Goal: Answer question/provide support

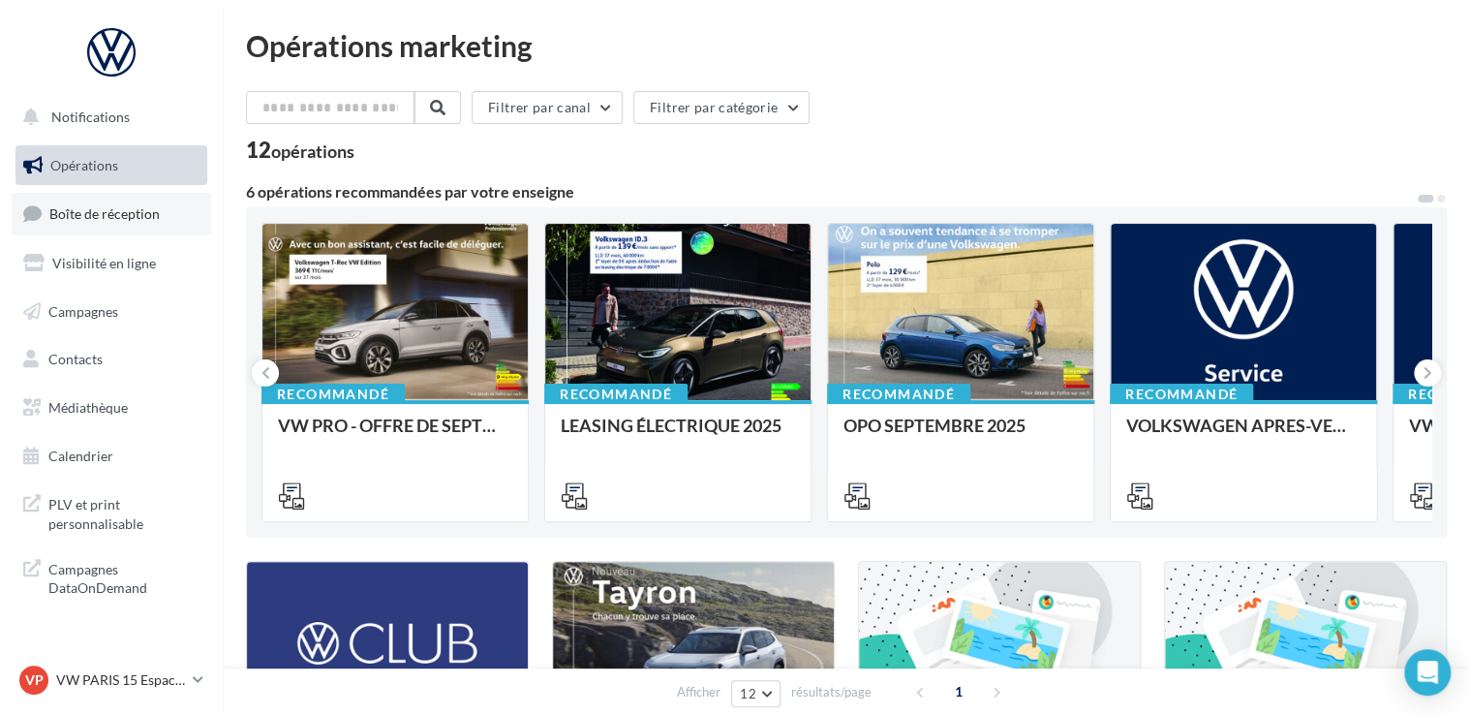
click at [144, 219] on span "Boîte de réception" at bounding box center [104, 213] width 110 height 16
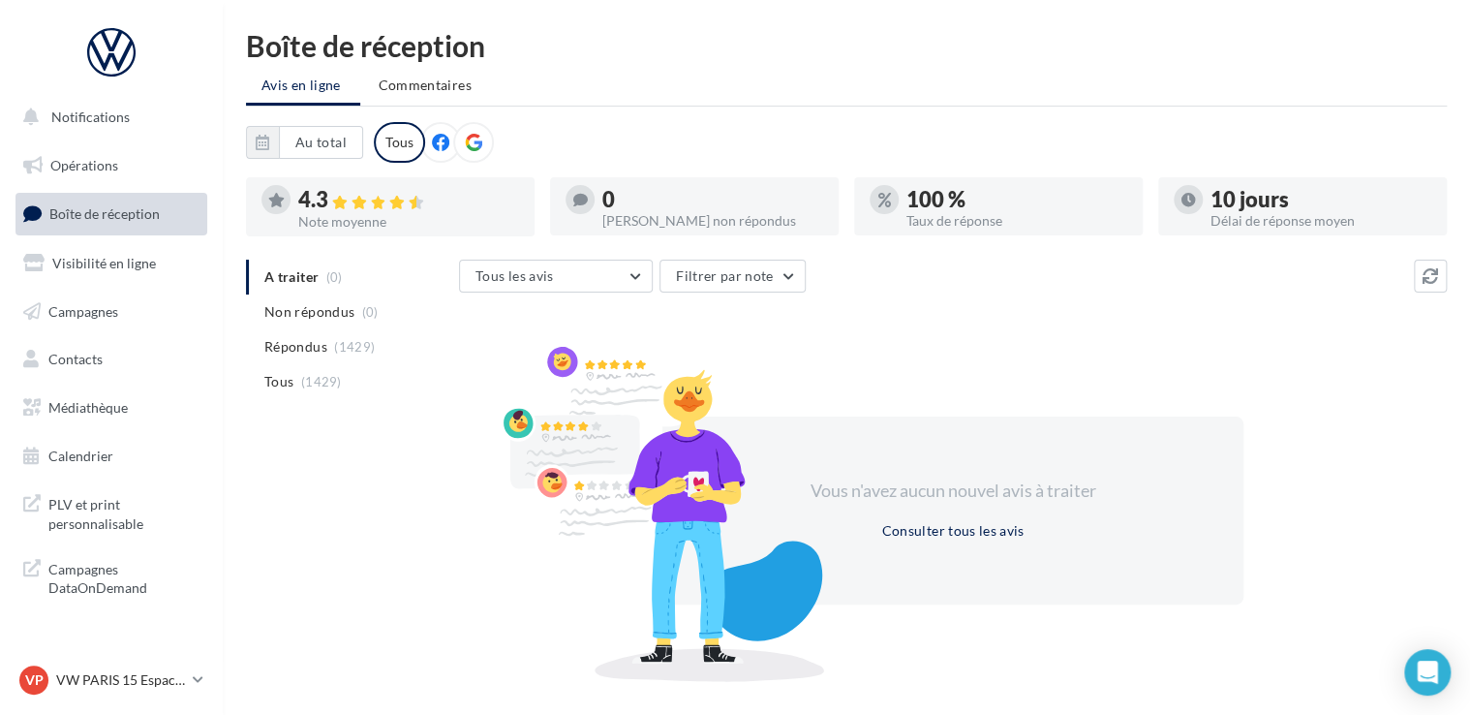
click at [314, 346] on span "Répondus" at bounding box center [295, 346] width 63 height 19
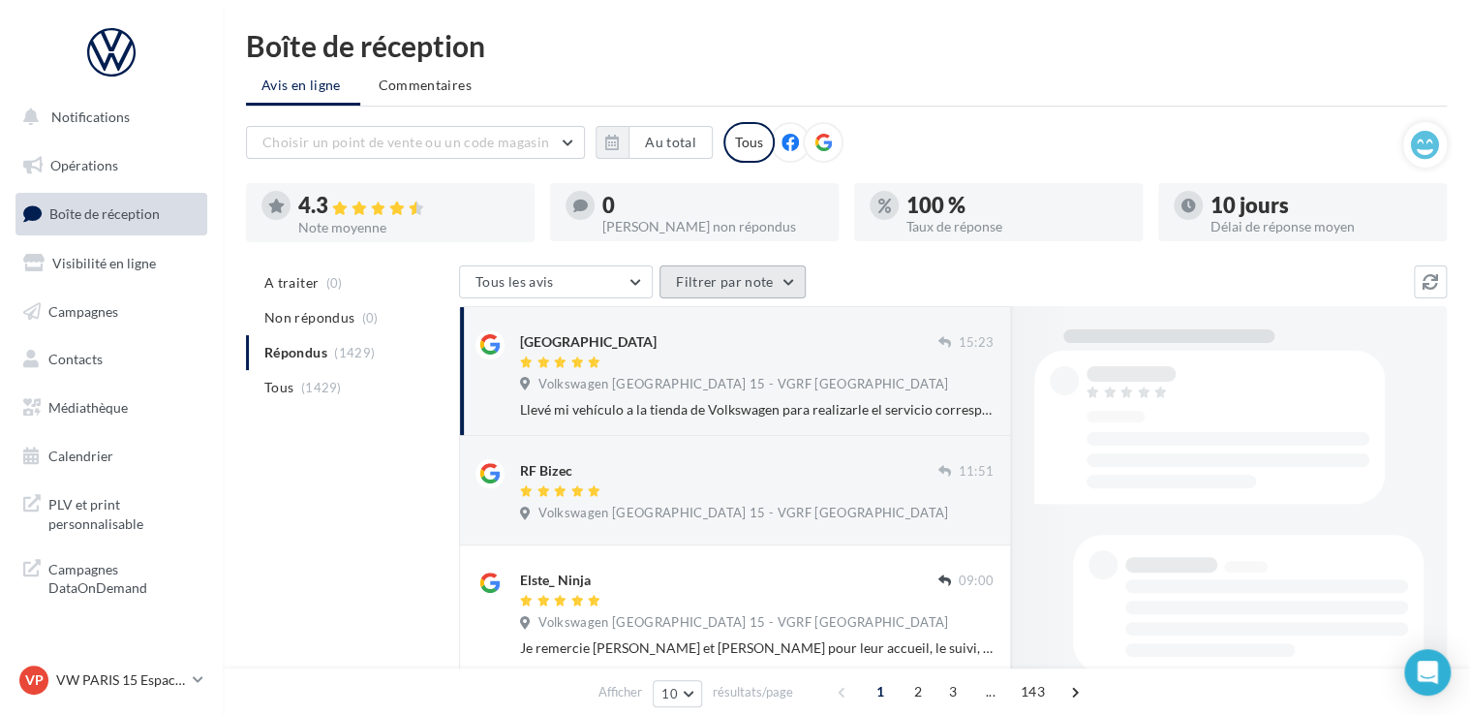
click at [728, 294] on button "Filtrer par note" at bounding box center [732, 281] width 146 height 33
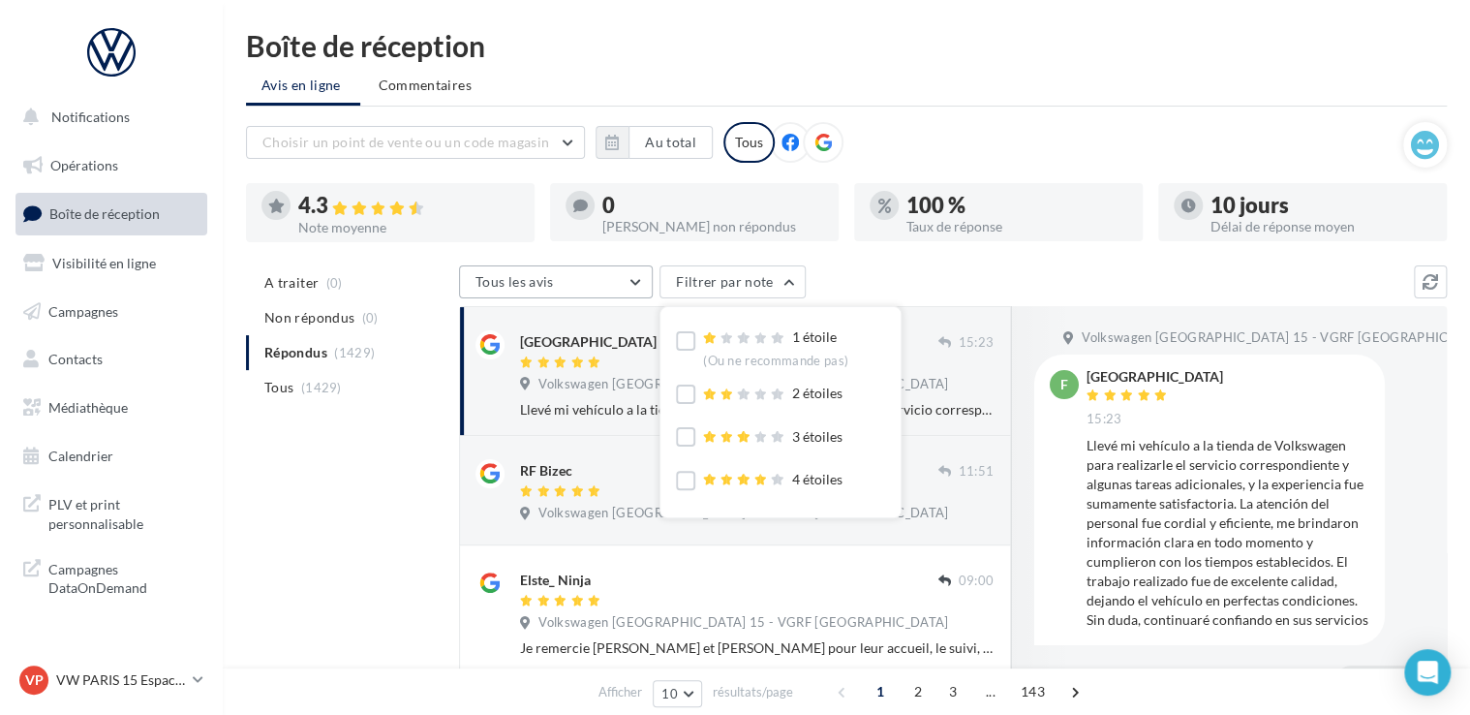
click at [570, 275] on button "Tous les avis" at bounding box center [556, 281] width 194 height 33
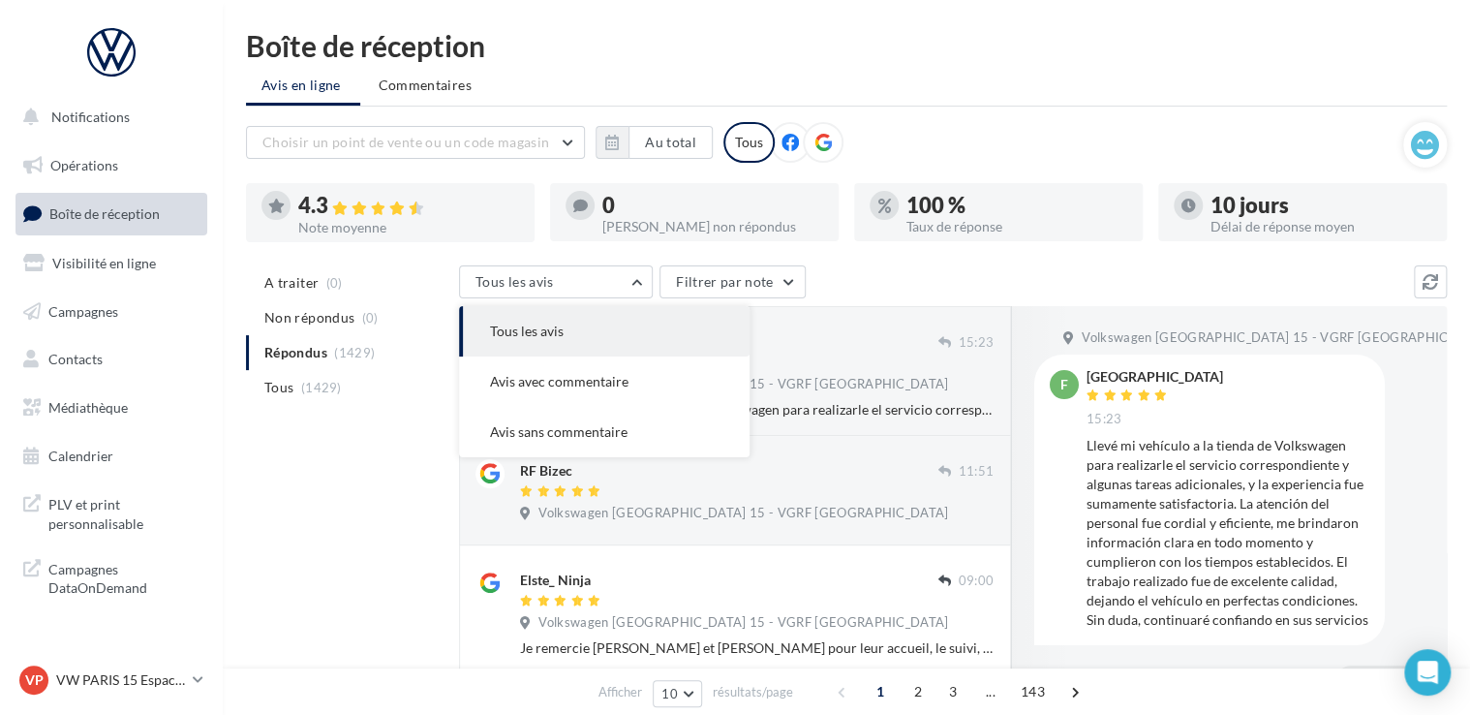
click at [937, 283] on div "Tous les avis Tous les avis Avis avec commentaire Avis sans commentaire Filtrer…" at bounding box center [936, 283] width 955 height 37
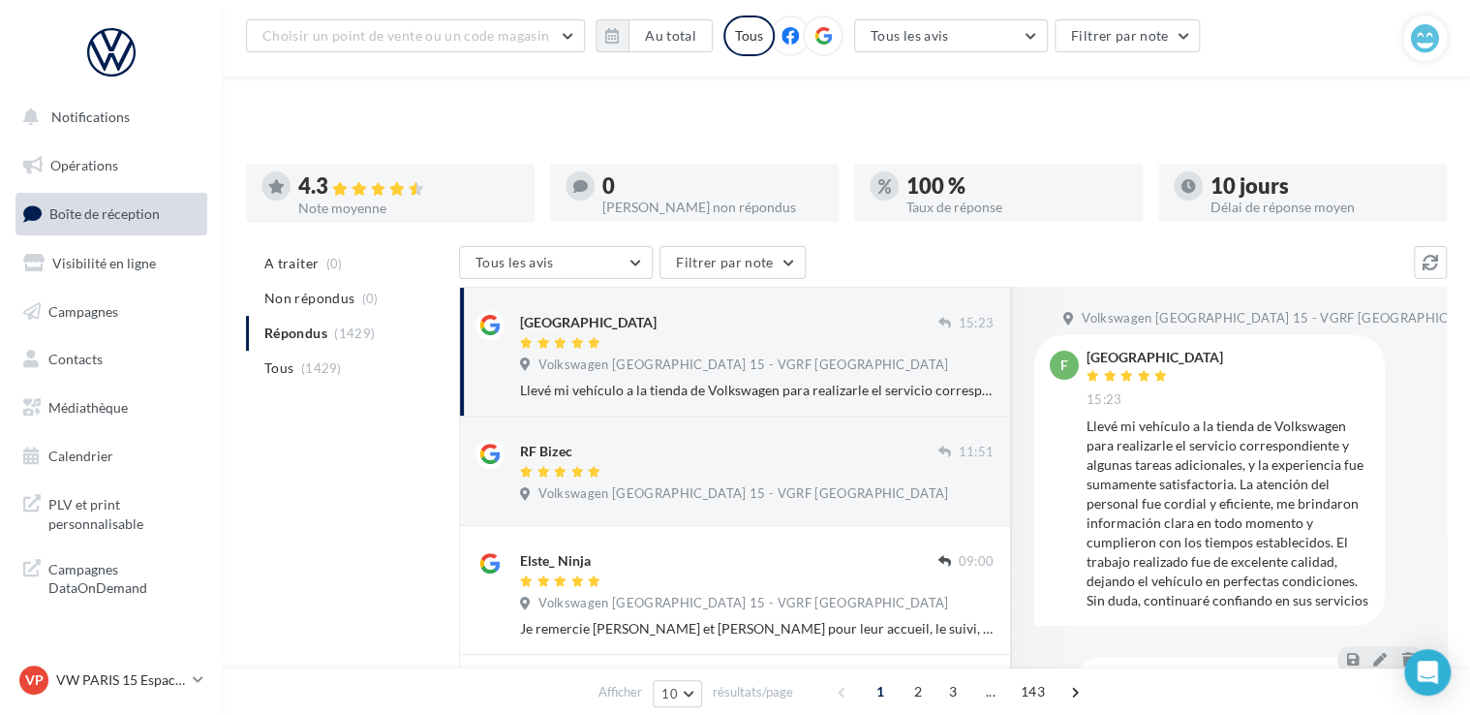
scroll to position [26, 0]
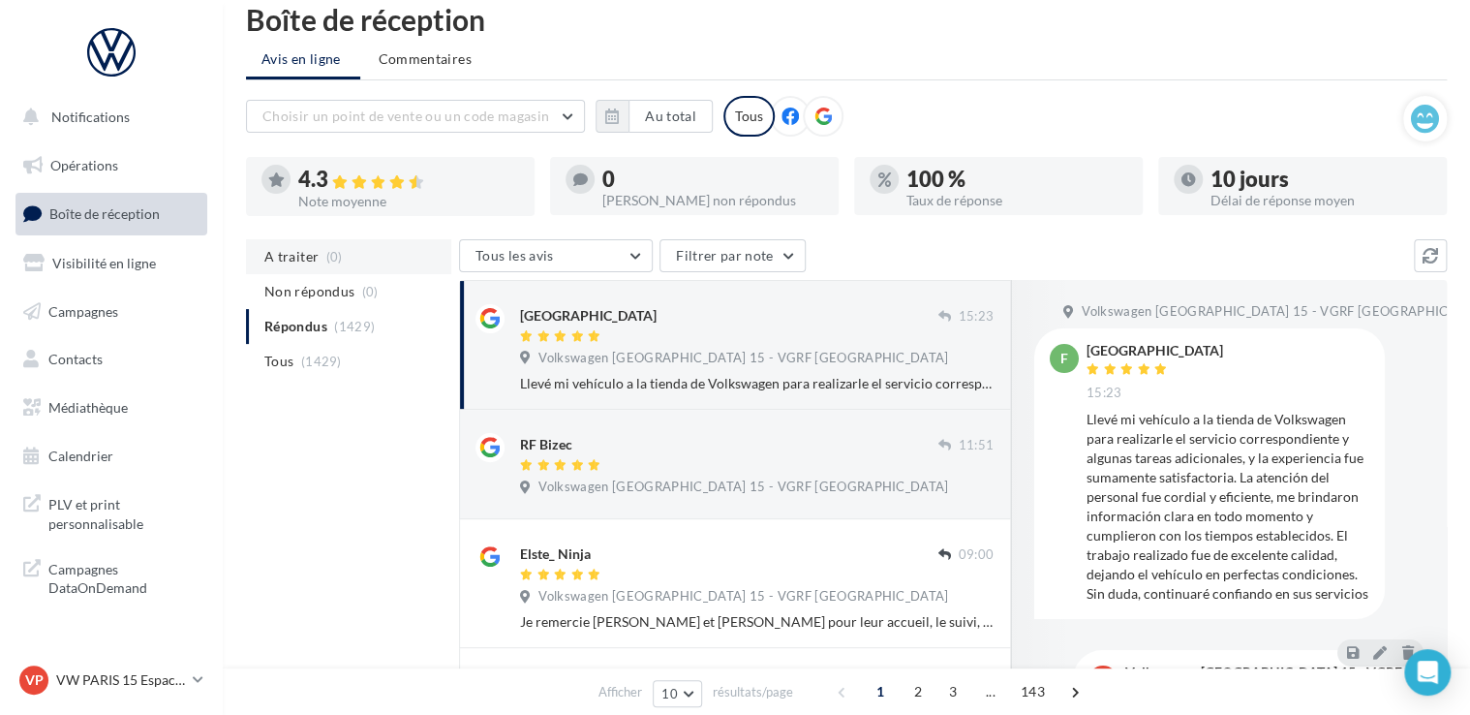
click at [306, 269] on li "A traiter (0)" at bounding box center [348, 256] width 205 height 35
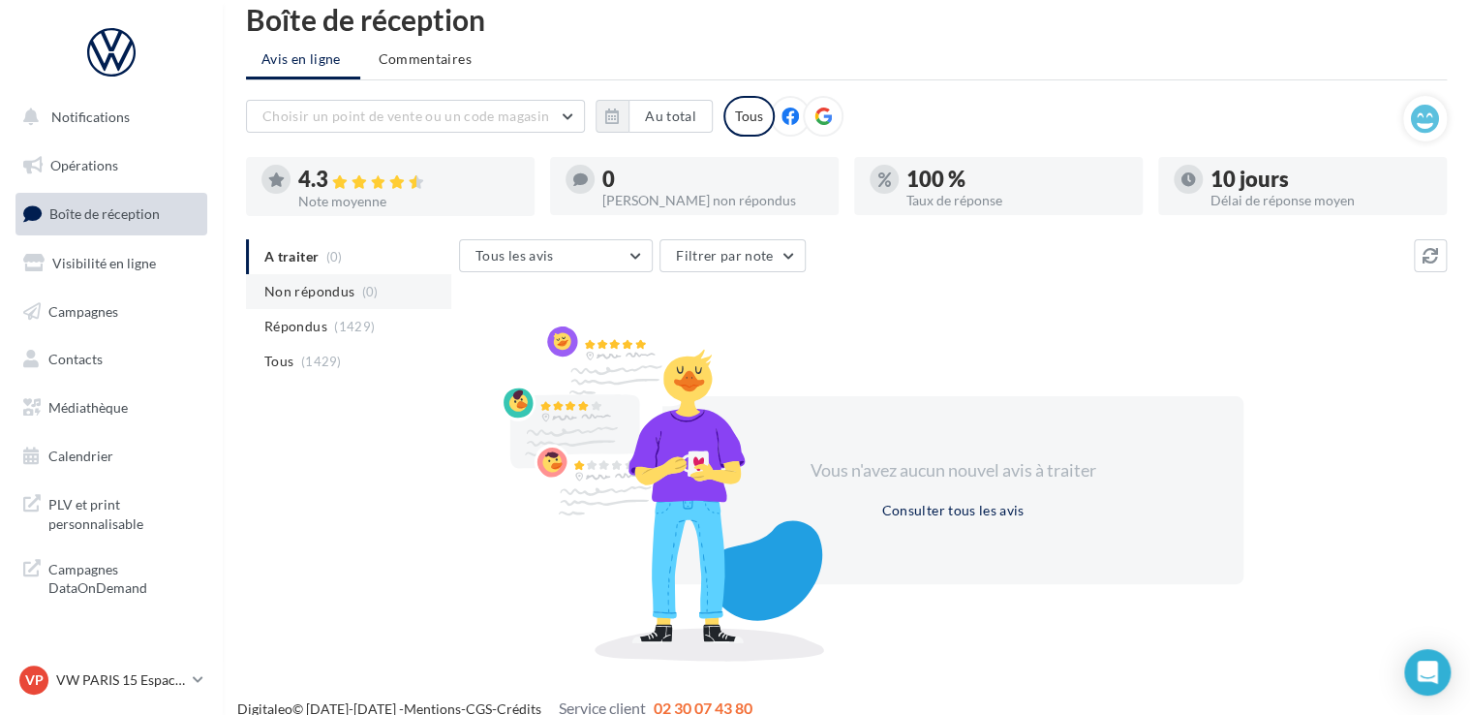
click at [307, 294] on span "Non répondus" at bounding box center [309, 291] width 90 height 19
click at [321, 323] on span "Répondus" at bounding box center [295, 326] width 63 height 19
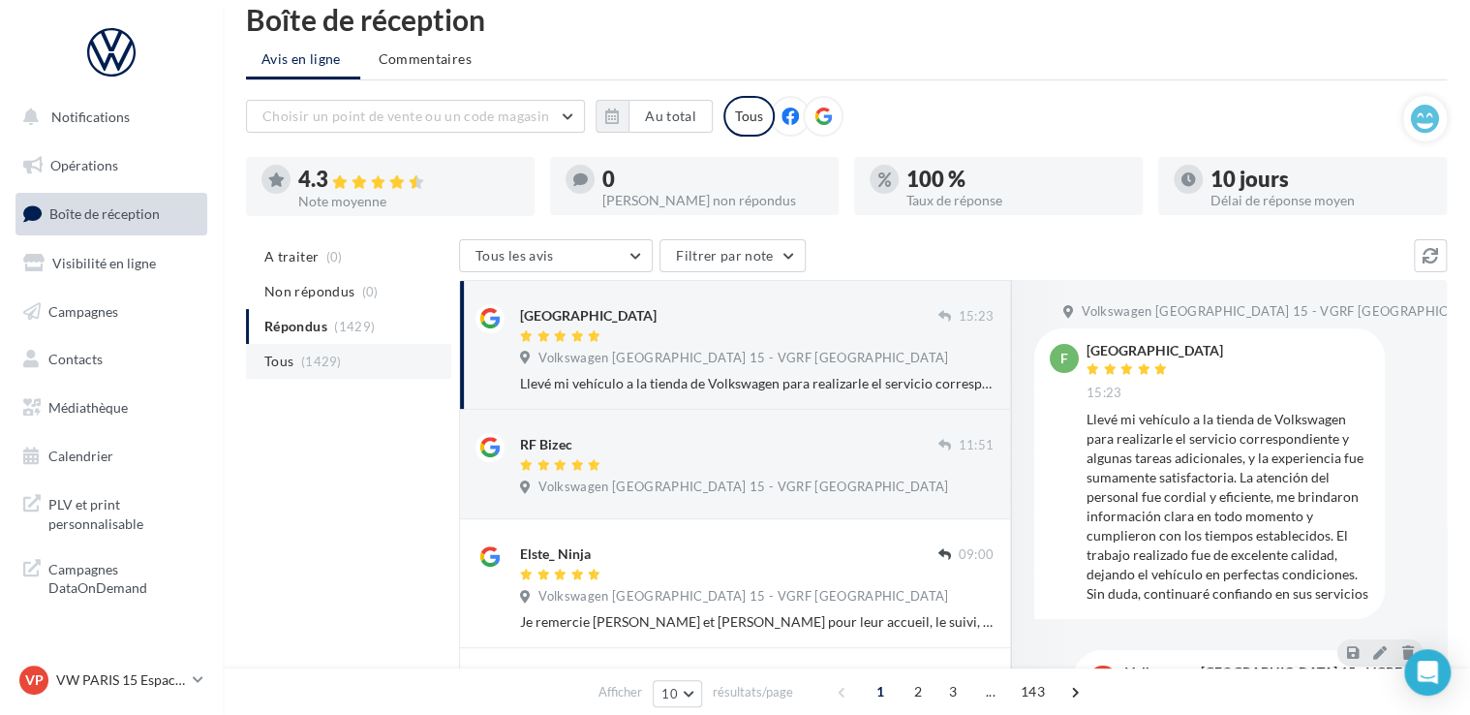
click at [337, 366] on span "(1429)" at bounding box center [321, 360] width 41 height 15
click at [627, 257] on button "Tous les avis" at bounding box center [556, 255] width 194 height 33
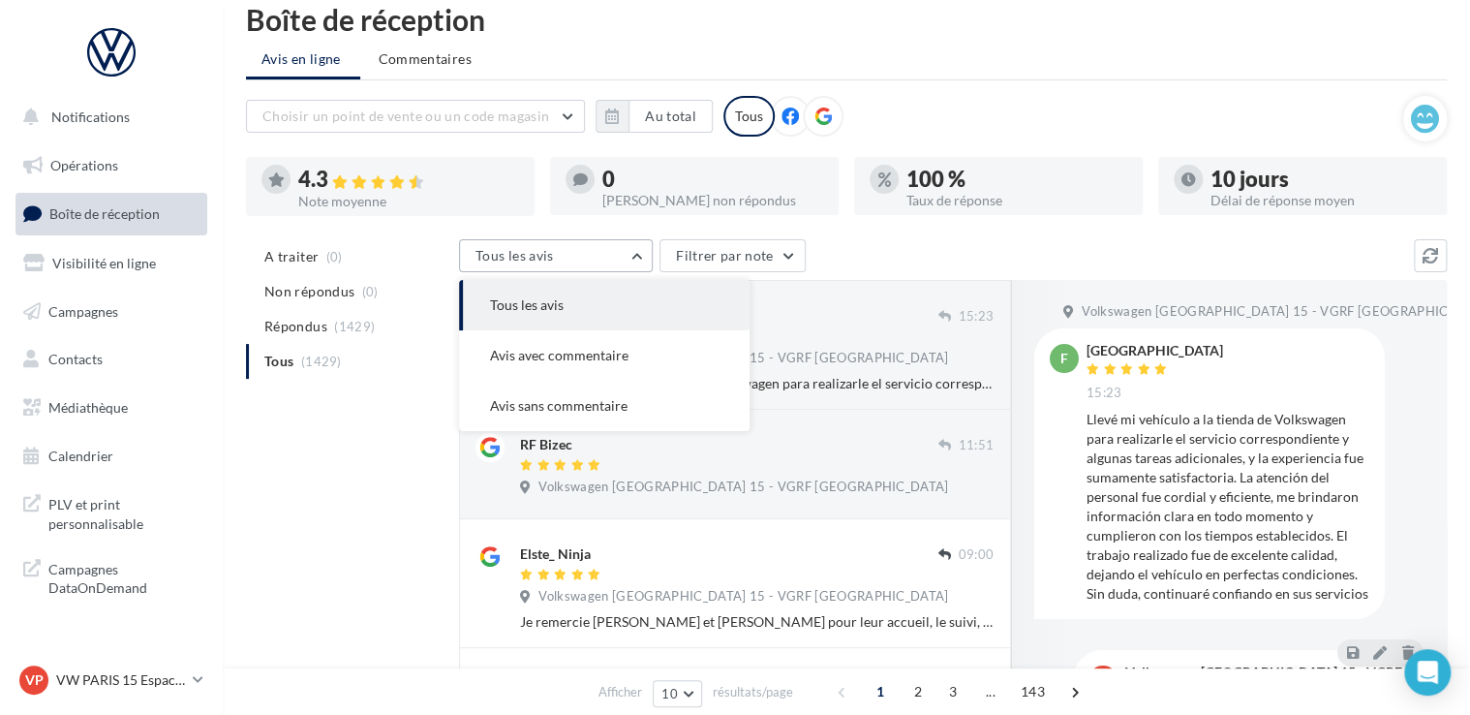
click at [624, 258] on button "Tous les avis" at bounding box center [556, 255] width 194 height 33
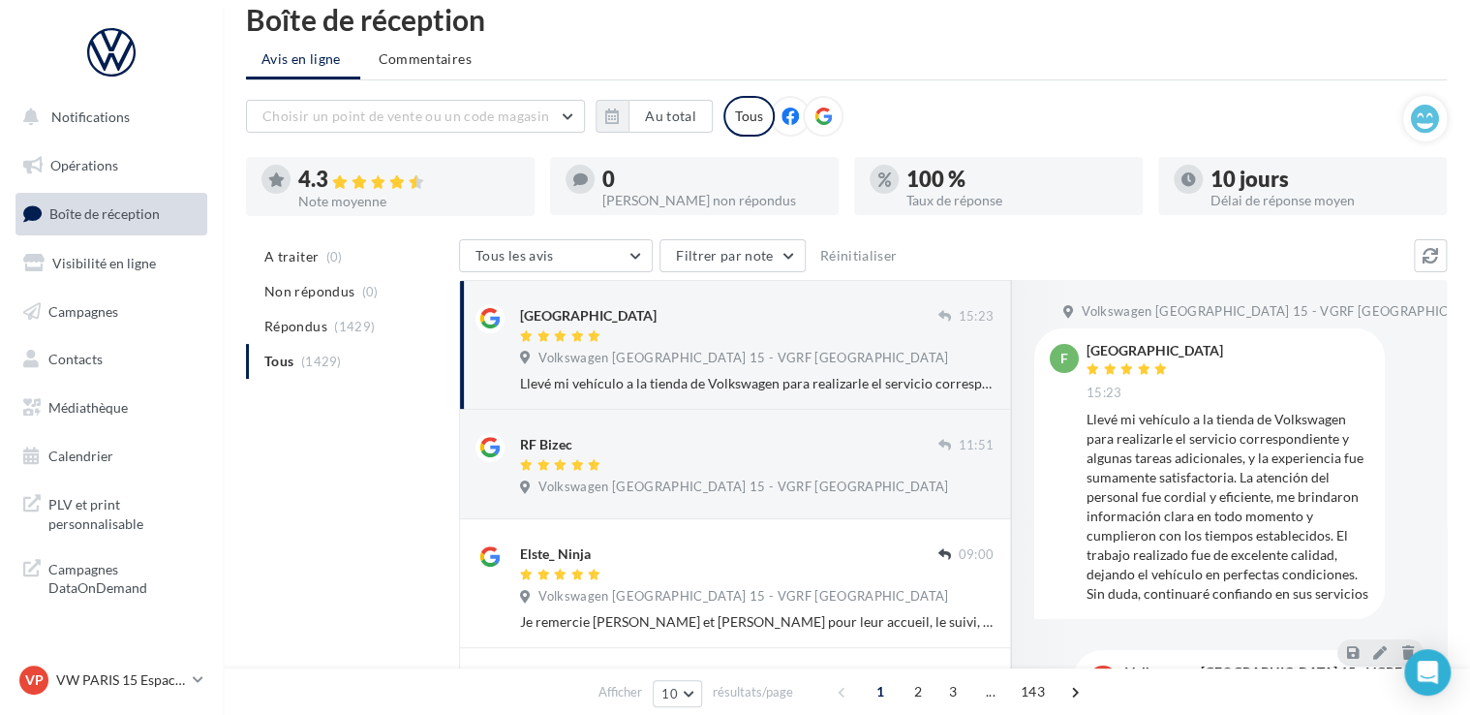
click at [769, 354] on span "Volkswagen [GEOGRAPHIC_DATA] 15 - VGRF [GEOGRAPHIC_DATA]" at bounding box center [743, 358] width 410 height 17
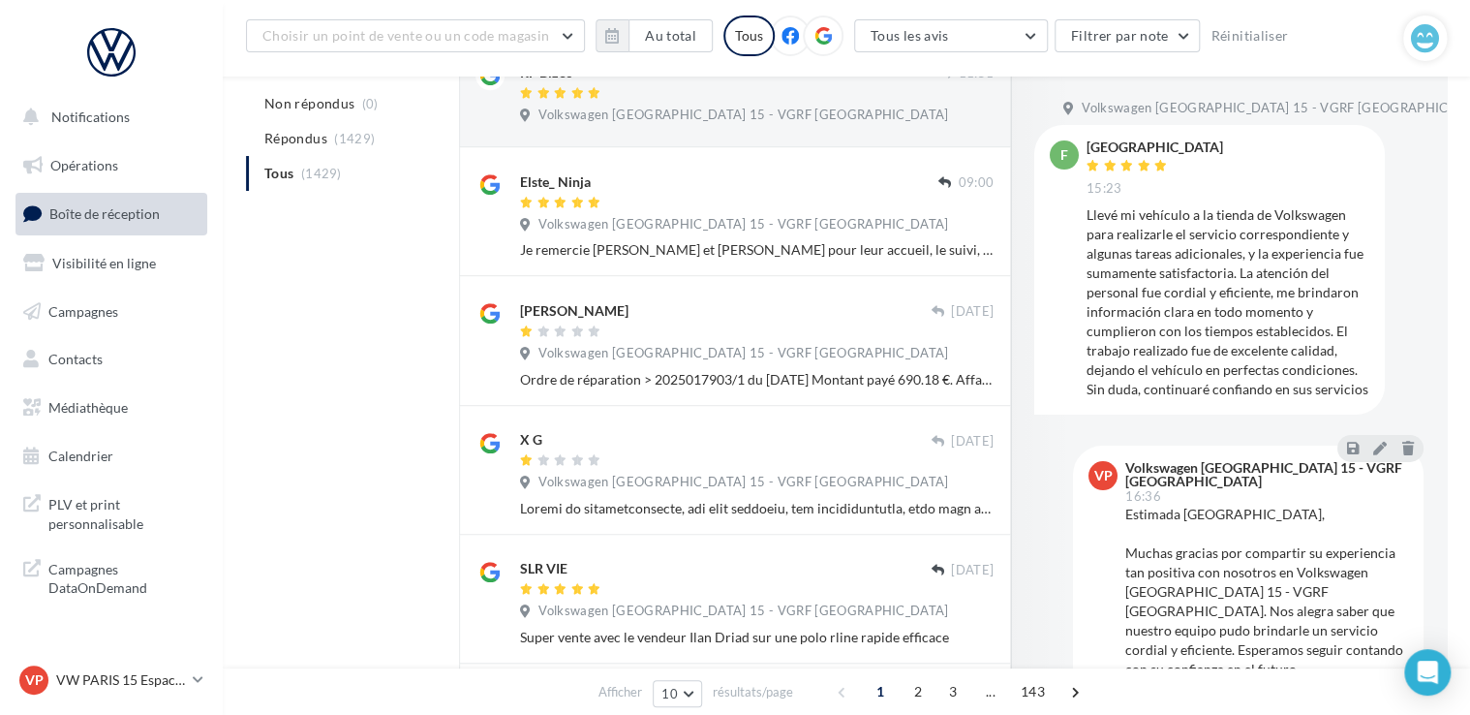
scroll to position [113, 0]
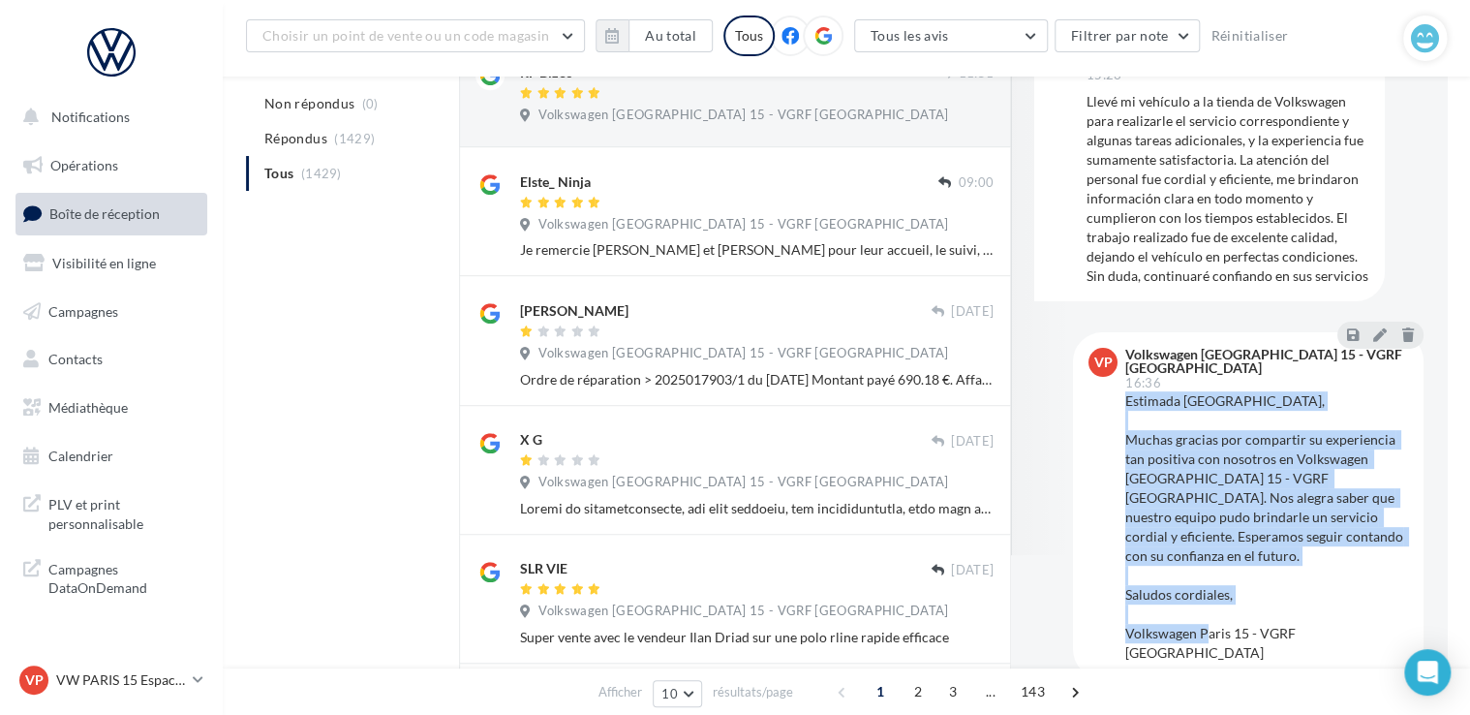
drag, startPoint x: 1123, startPoint y: 405, endPoint x: 1313, endPoint y: 567, distance: 250.0
click at [1360, 610] on div "Estimada [GEOGRAPHIC_DATA], Muchas gracias por compartir su experiencia tan pos…" at bounding box center [1266, 526] width 283 height 271
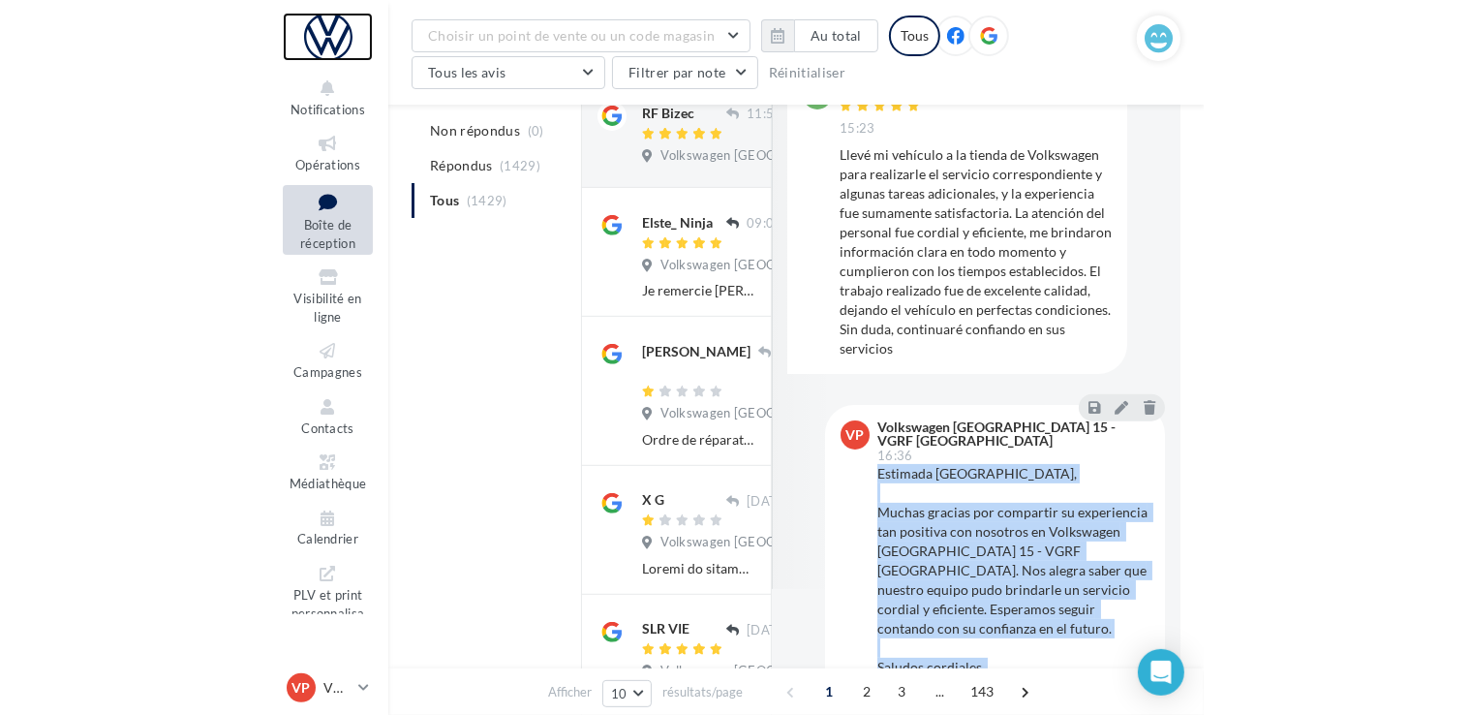
scroll to position [413, 0]
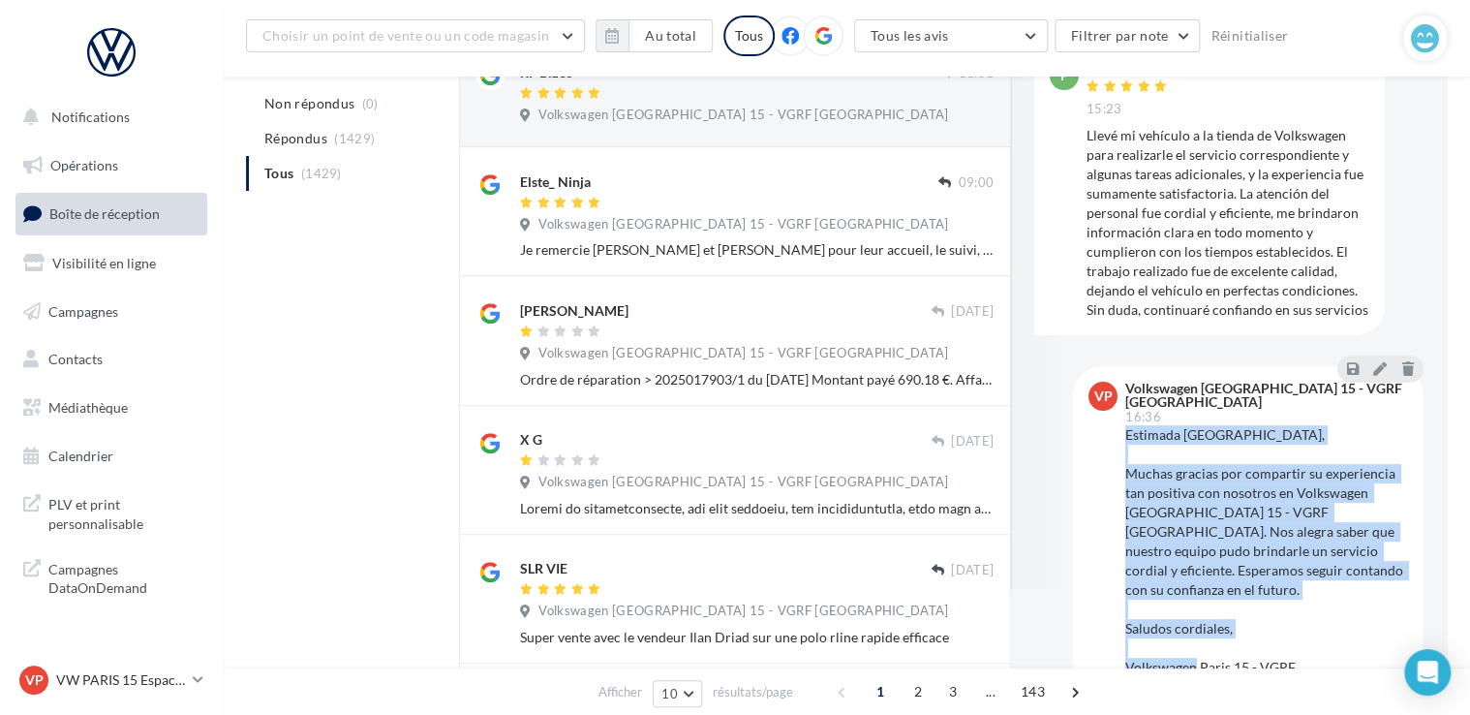
drag, startPoint x: 1321, startPoint y: 606, endPoint x: 1309, endPoint y: 609, distance: 12.0
click at [1321, 608] on div "Estimada [GEOGRAPHIC_DATA], Muchas gracias por compartir su experiencia tan pos…" at bounding box center [1266, 560] width 283 height 271
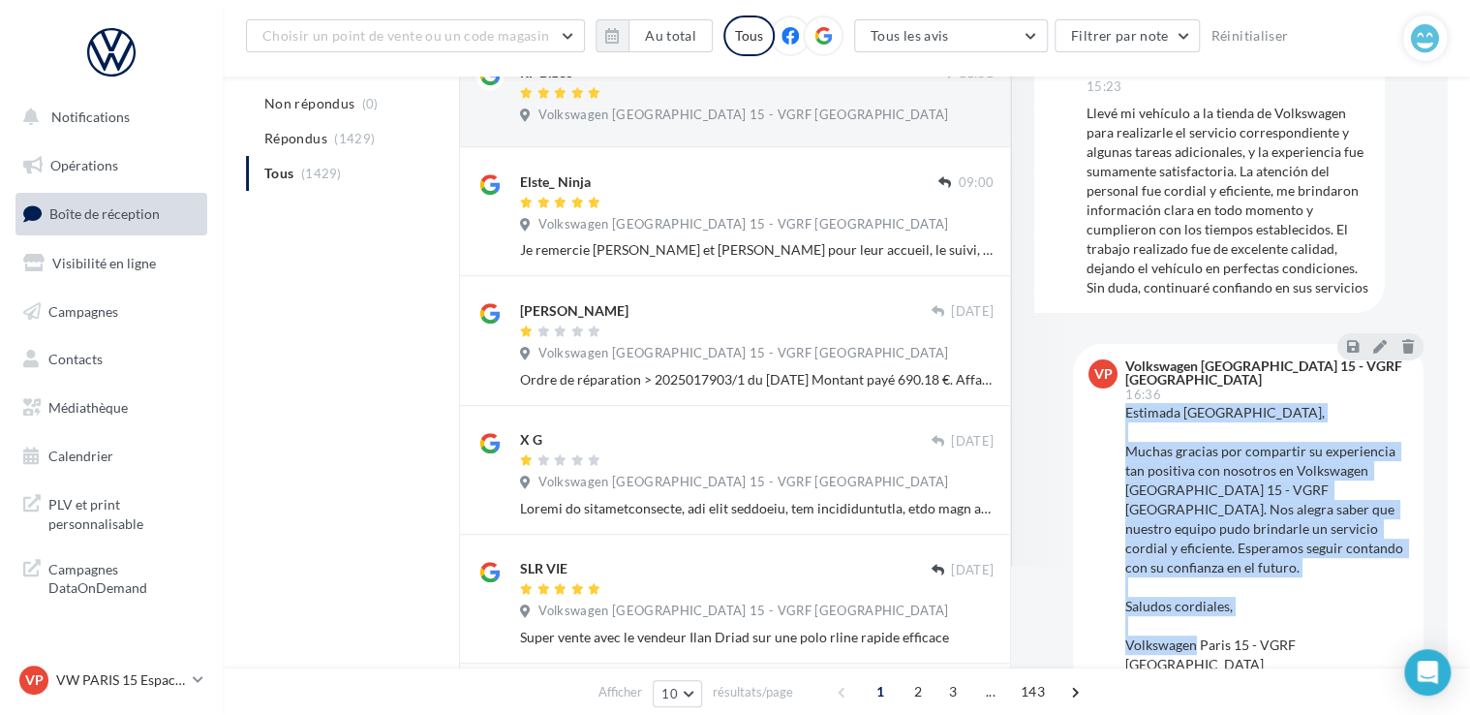
scroll to position [113, 0]
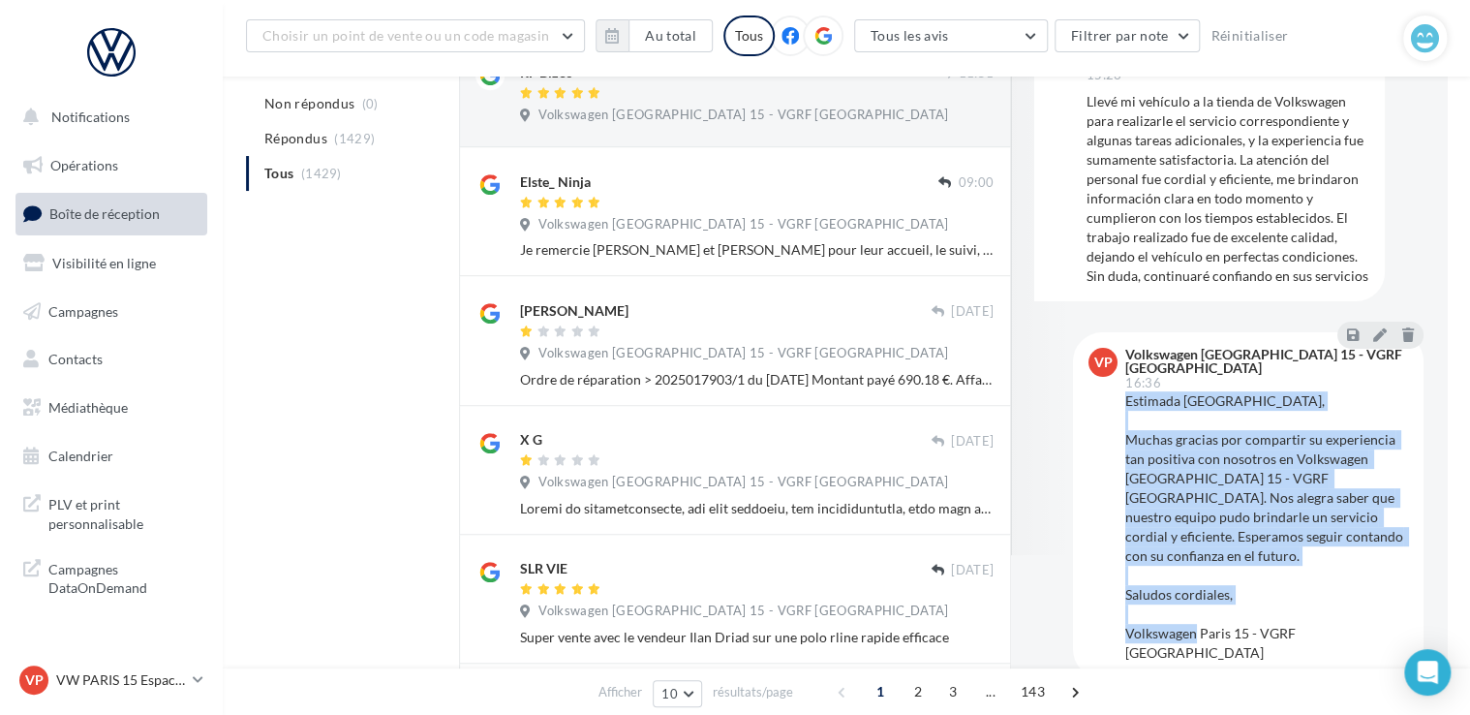
click at [1274, 535] on div "Estimada [GEOGRAPHIC_DATA], Muchas gracias por compartir su experiencia tan pos…" at bounding box center [1266, 526] width 283 height 271
click at [1151, 412] on div "Estimada [GEOGRAPHIC_DATA], Muchas gracias por compartir su experiencia tan pos…" at bounding box center [1266, 526] width 283 height 271
drag, startPoint x: 1335, startPoint y: 622, endPoint x: 1124, endPoint y: 409, distance: 299.9
click at [1124, 409] on div "VP Volkswagen [GEOGRAPHIC_DATA] 15 - VGRF [GEOGRAPHIC_DATA] 16:36 Estimada [GEO…" at bounding box center [1248, 505] width 351 height 346
copy div "Estimada [PERSON_NAME], Muchas gracias por compartir su experiencia tan positiv…"
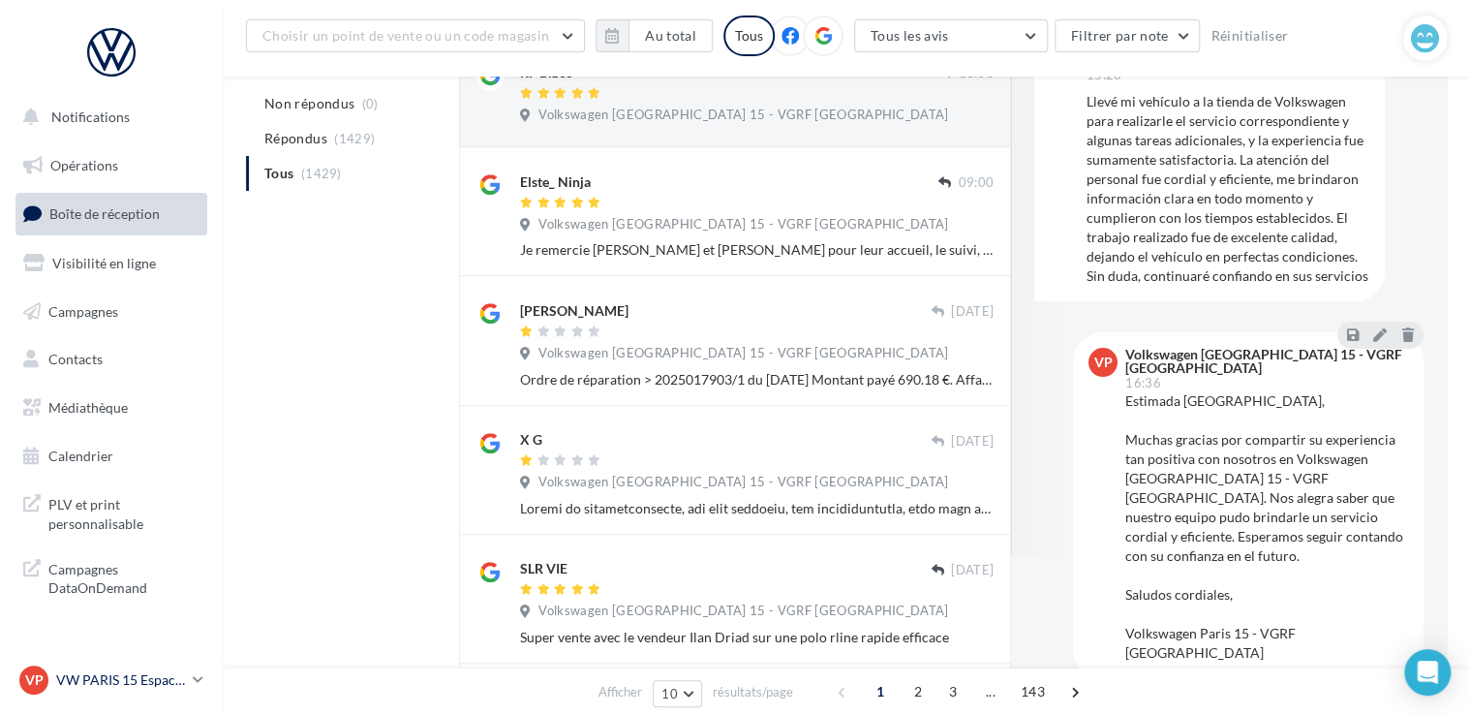
click at [119, 680] on p "VW PARIS 15 Espace Suffren" at bounding box center [120, 679] width 129 height 19
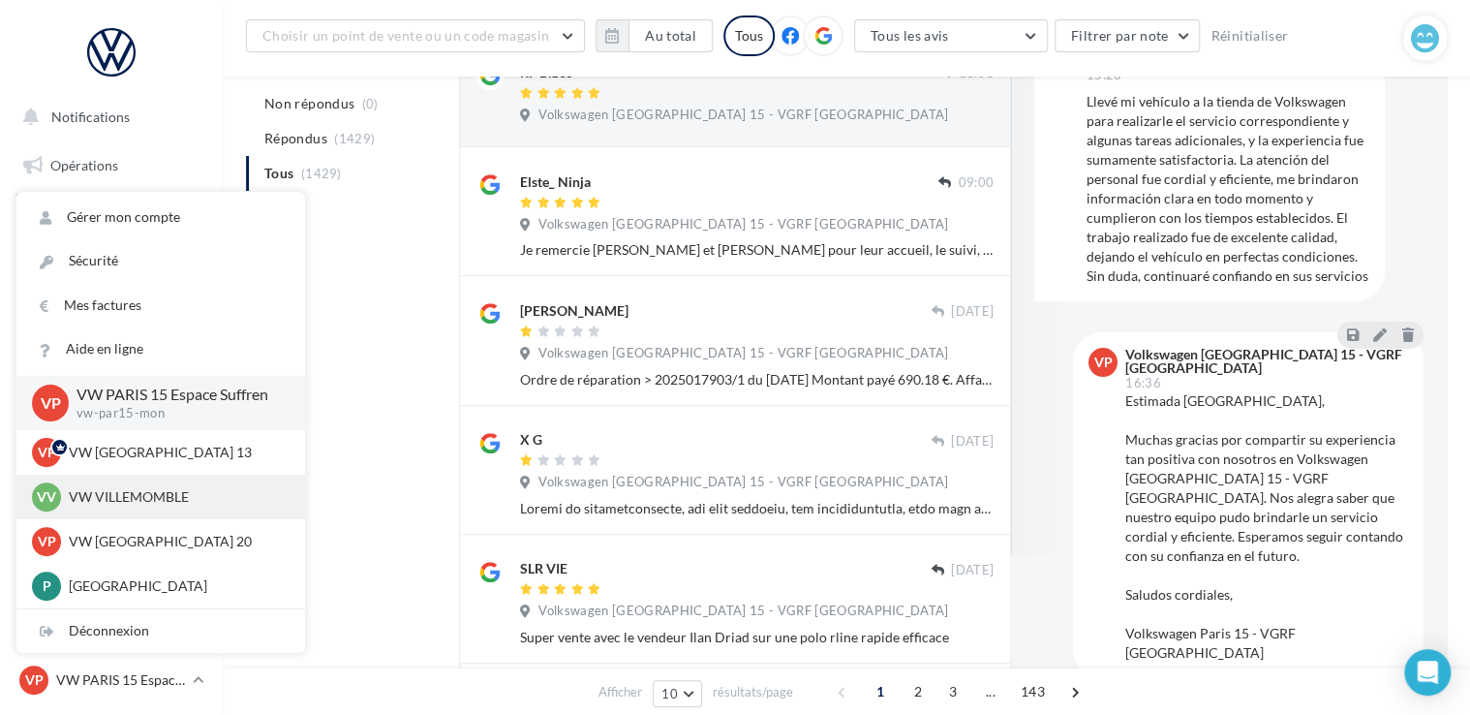
click at [139, 503] on p "VW VILLEMOMBLE" at bounding box center [175, 496] width 213 height 19
